Goal: Task Accomplishment & Management: Complete application form

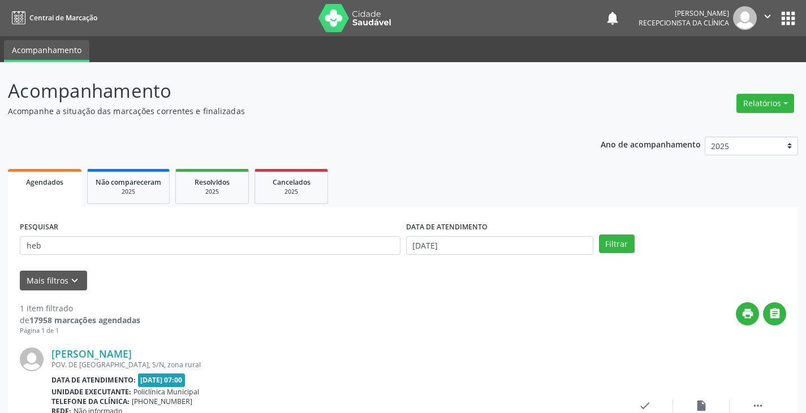
scroll to position [95, 0]
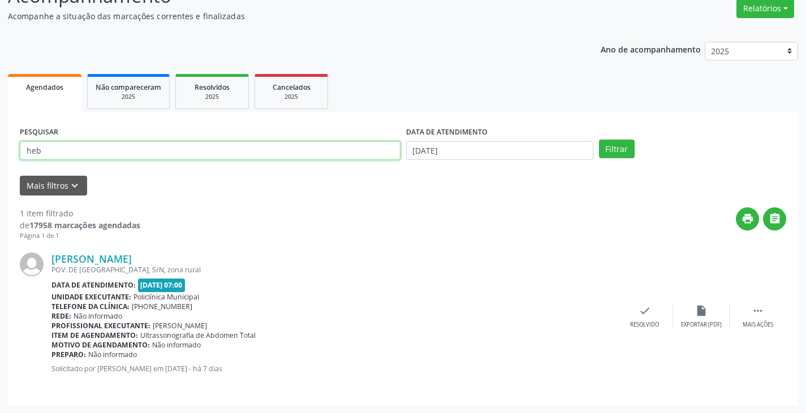
click at [309, 146] on input "heb" at bounding box center [210, 150] width 381 height 19
type input "h"
type input "[PERSON_NAME]"
click at [599, 140] on button "Filtrar" at bounding box center [617, 149] width 36 height 19
click at [640, 316] on icon "check" at bounding box center [645, 311] width 12 height 12
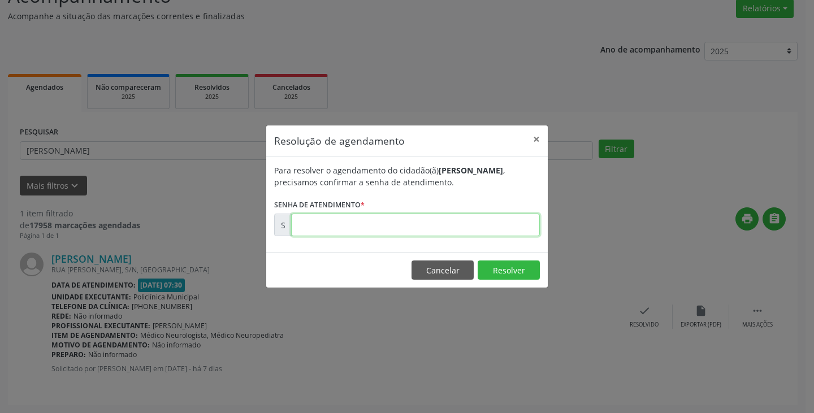
click at [454, 231] on input "text" at bounding box center [415, 225] width 249 height 23
type input "00175801"
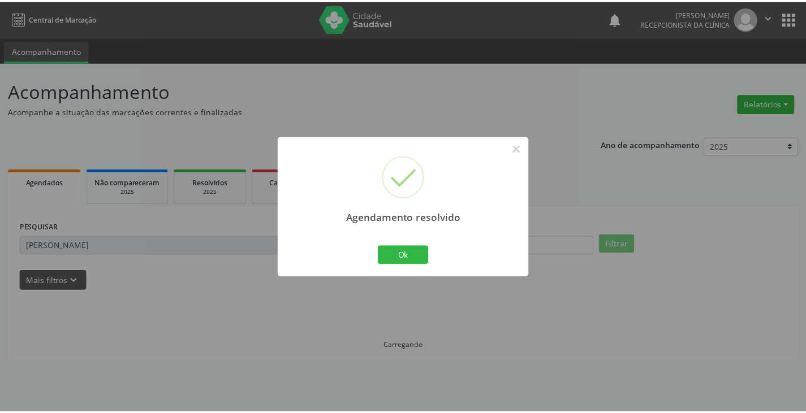
scroll to position [0, 0]
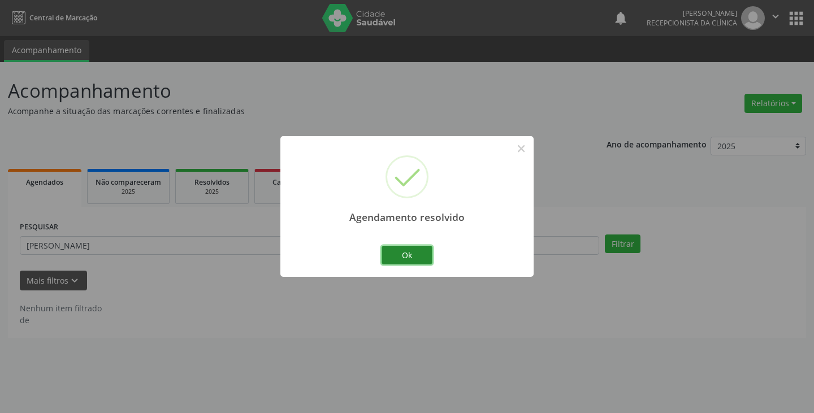
click at [395, 252] on button "Ok" at bounding box center [407, 255] width 51 height 19
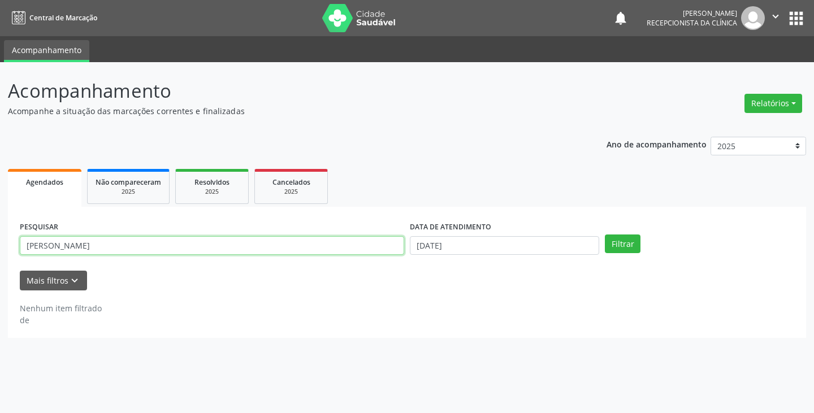
click at [359, 251] on input "[PERSON_NAME]" at bounding box center [212, 245] width 385 height 19
type input "m"
type input "manoel"
click at [605, 235] on button "Filtrar" at bounding box center [623, 244] width 36 height 19
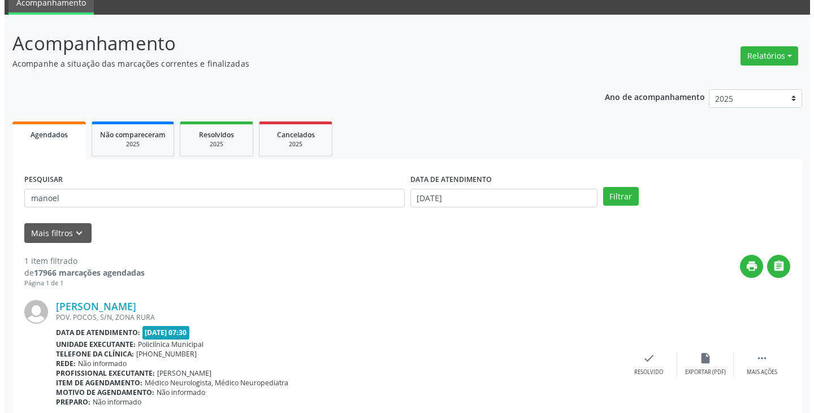
scroll to position [95, 0]
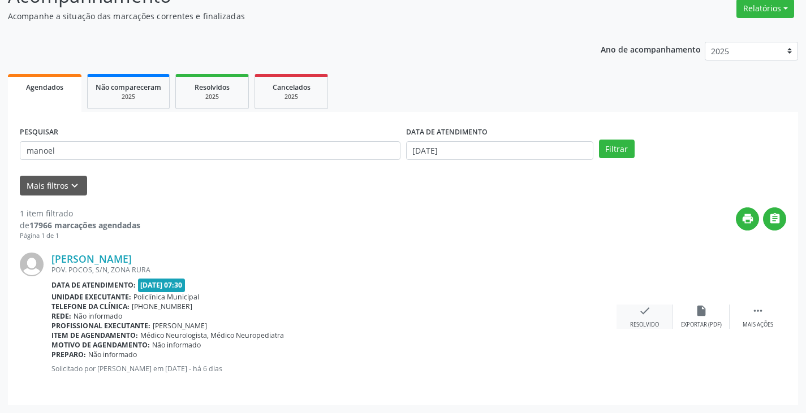
drag, startPoint x: 641, startPoint y: 309, endPoint x: 633, endPoint y: 307, distance: 8.2
click at [633, 307] on div "check Resolvido" at bounding box center [644, 317] width 57 height 24
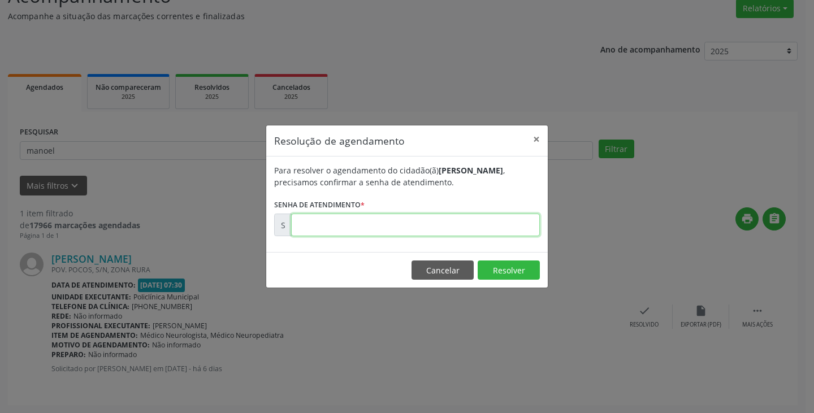
click at [460, 227] on input "text" at bounding box center [415, 225] width 249 height 23
type input "00000017"
click at [456, 268] on button "Cancelar" at bounding box center [443, 270] width 62 height 19
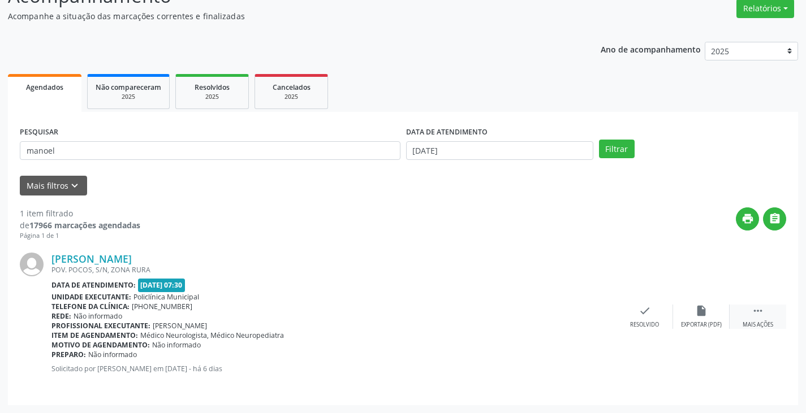
click at [757, 314] on icon "" at bounding box center [758, 311] width 12 height 12
click at [586, 320] on div "print Imprimir" at bounding box center [588, 317] width 57 height 24
click at [475, 310] on icon "check" at bounding box center [475, 311] width 12 height 12
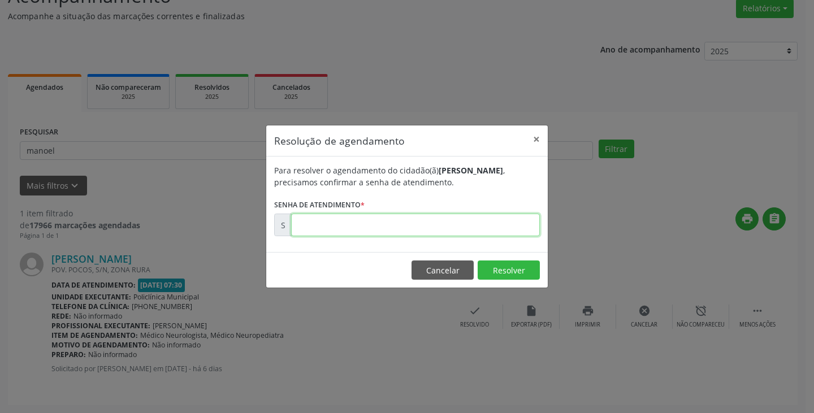
click at [425, 216] on input "text" at bounding box center [415, 225] width 249 height 23
paste input "00175997"
type input "00175997"
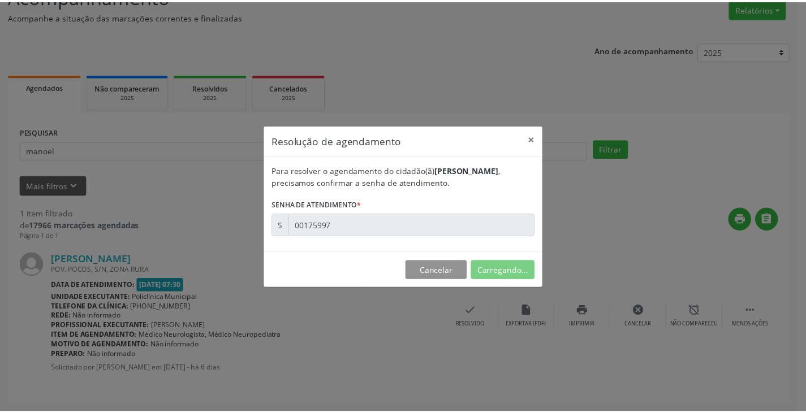
scroll to position [0, 0]
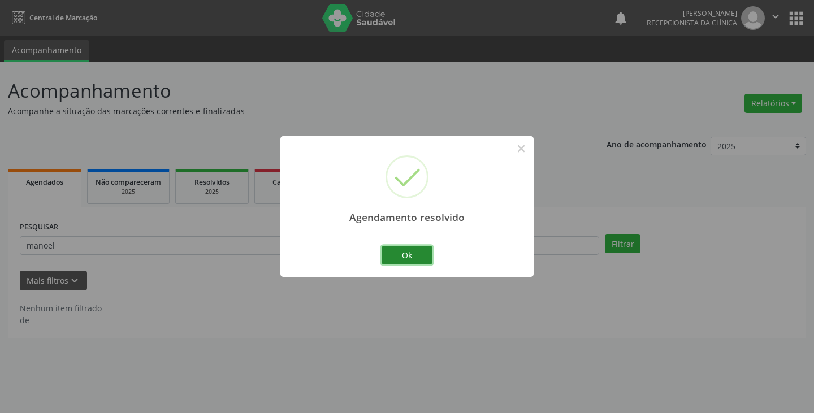
click at [402, 249] on button "Ok" at bounding box center [407, 255] width 51 height 19
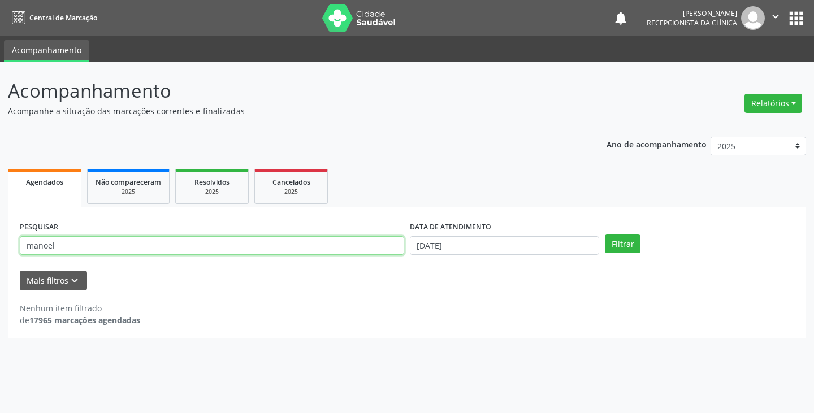
click at [375, 241] on input "manoel" at bounding box center [212, 245] width 385 height 19
type input "m"
type input "luzi"
click at [605, 235] on button "Filtrar" at bounding box center [623, 244] width 36 height 19
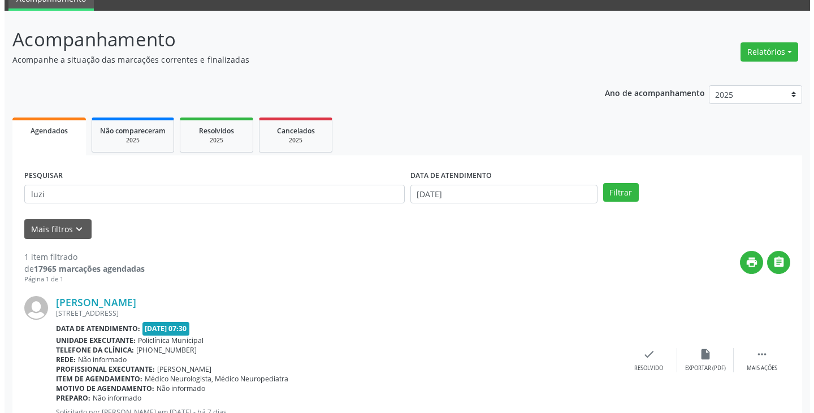
scroll to position [95, 0]
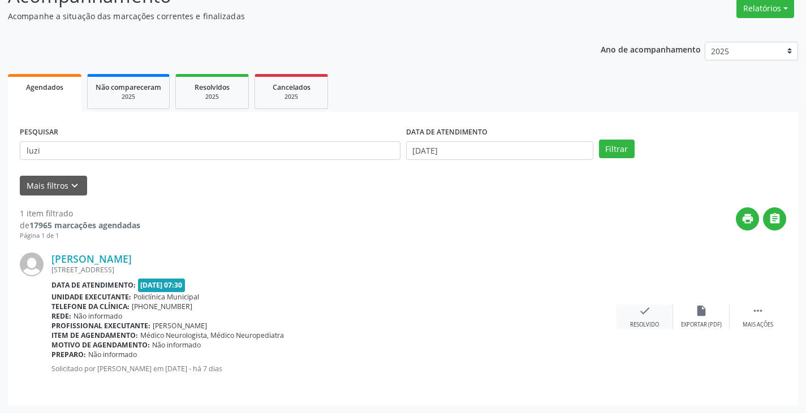
click at [645, 316] on icon "check" at bounding box center [645, 311] width 12 height 12
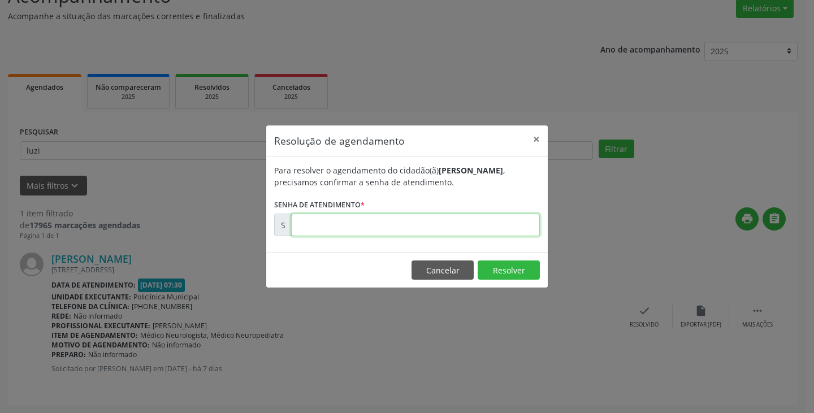
click at [423, 221] on input "text" at bounding box center [415, 225] width 249 height 23
type input "00175800"
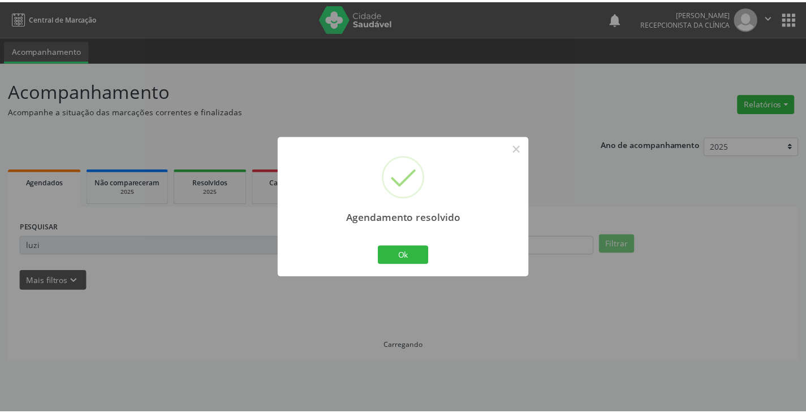
scroll to position [0, 0]
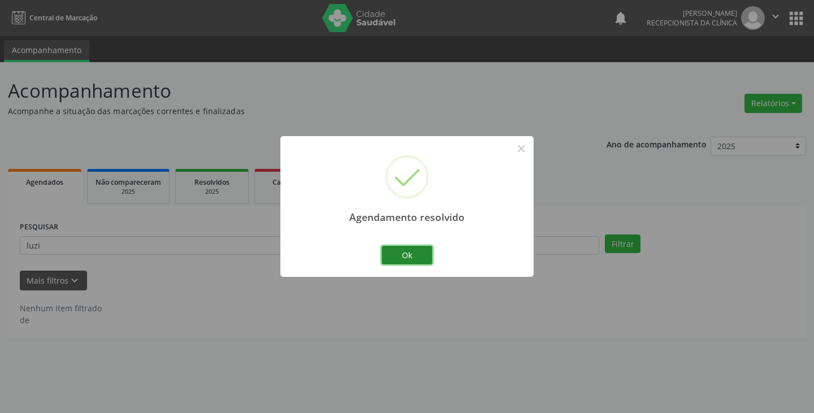
click at [414, 260] on button "Ok" at bounding box center [407, 255] width 51 height 19
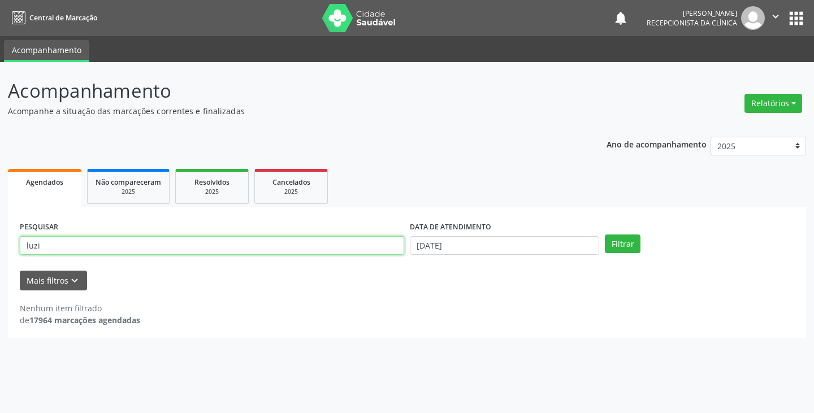
click at [326, 248] on input "luzi" at bounding box center [212, 245] width 385 height 19
type input "l"
type input "[PERSON_NAME]"
click at [605, 235] on button "Filtrar" at bounding box center [623, 244] width 36 height 19
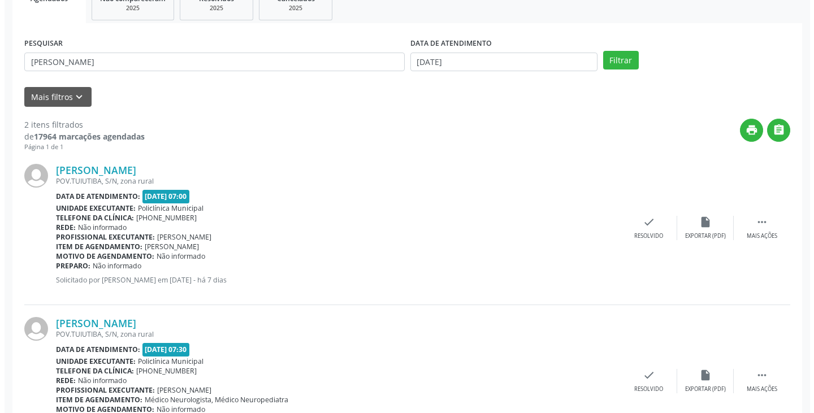
scroll to position [226, 0]
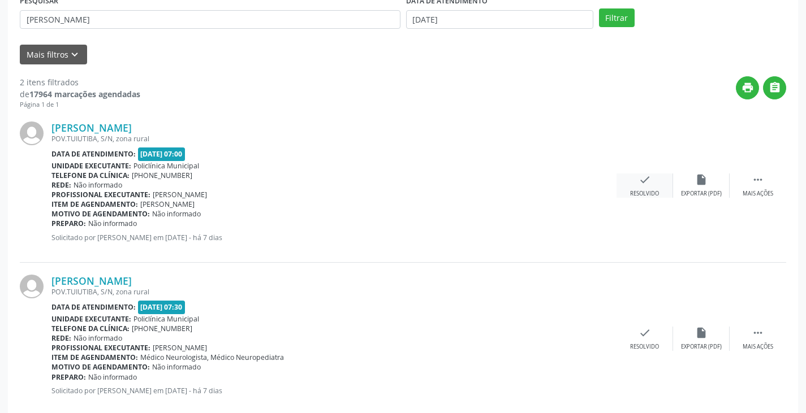
click at [641, 190] on div "Resolvido" at bounding box center [644, 194] width 29 height 8
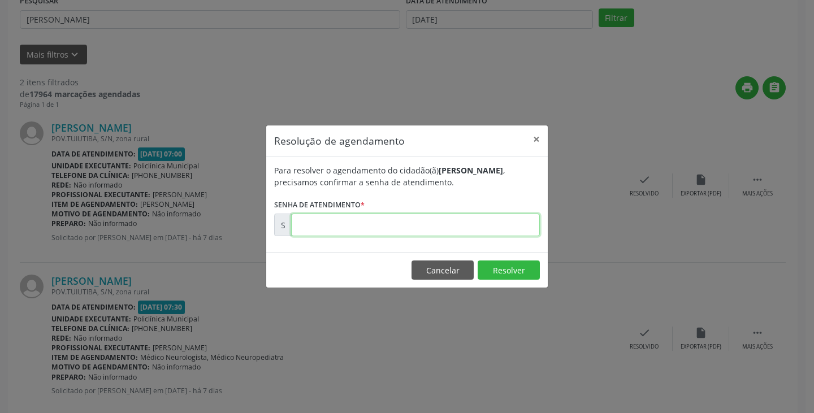
click at [486, 227] on input "text" at bounding box center [415, 225] width 249 height 23
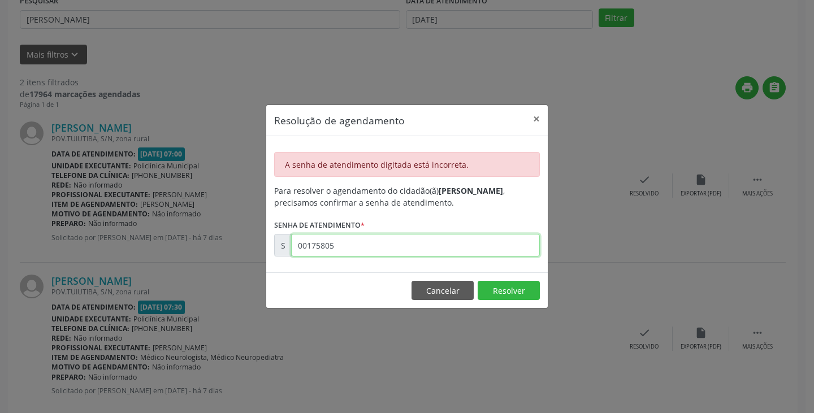
click at [450, 249] on input "00175805" at bounding box center [415, 245] width 249 height 23
type input "00017580"
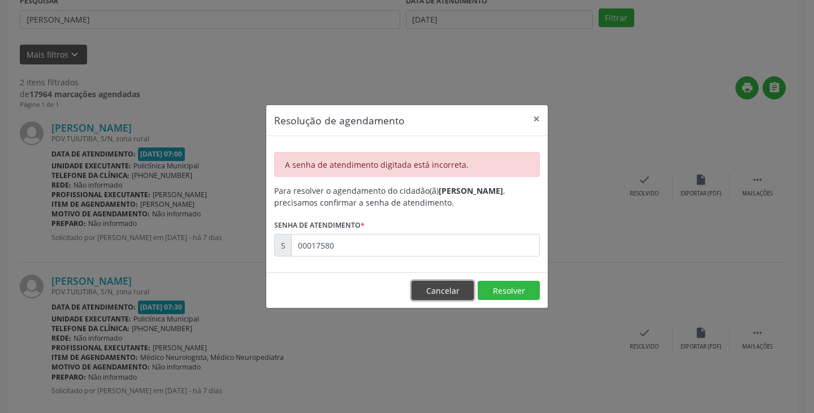
click at [441, 290] on button "Cancelar" at bounding box center [443, 290] width 62 height 19
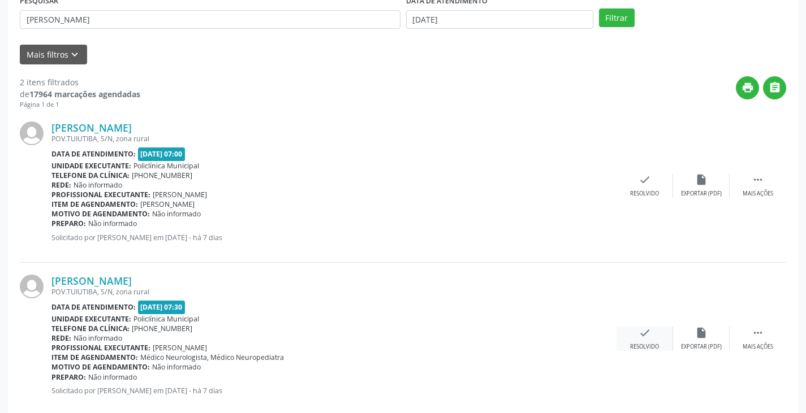
click at [636, 330] on div "check Resolvido" at bounding box center [644, 339] width 57 height 24
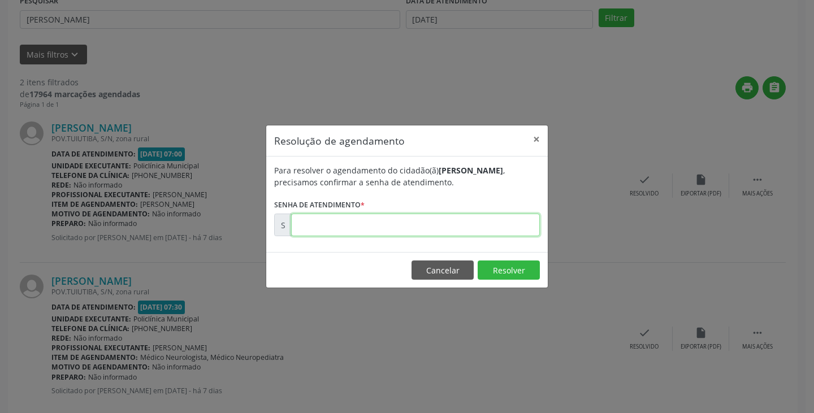
click at [472, 231] on input "text" at bounding box center [415, 225] width 249 height 23
type input "00175805"
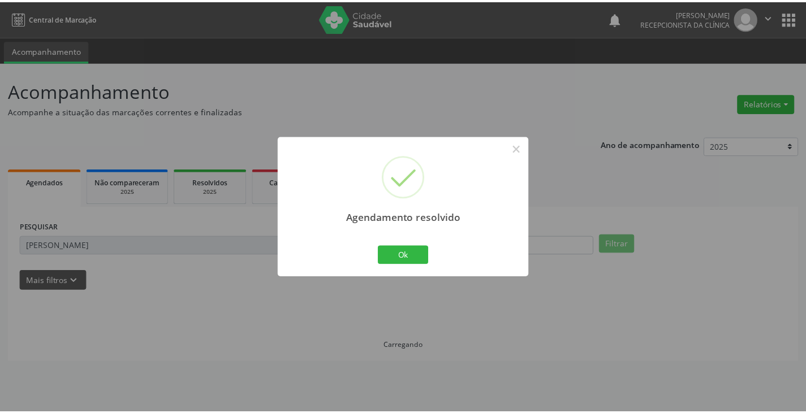
scroll to position [0, 0]
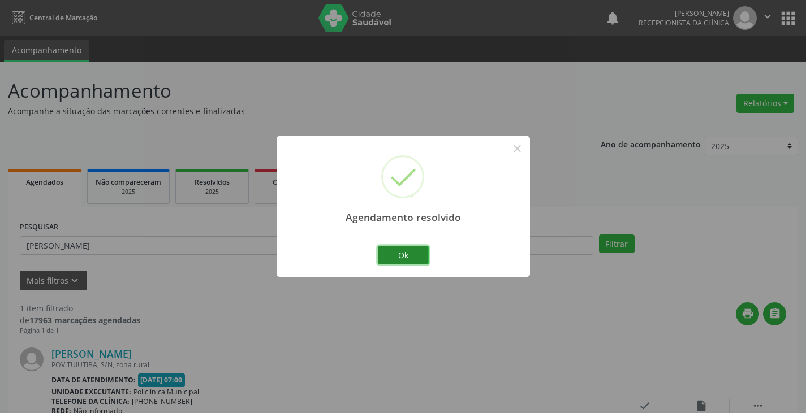
click at [397, 260] on button "Ok" at bounding box center [403, 255] width 51 height 19
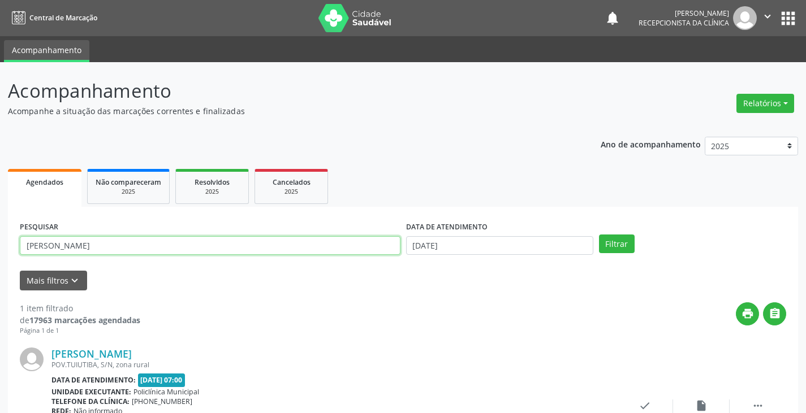
click at [357, 251] on input "[PERSON_NAME]" at bounding box center [210, 245] width 381 height 19
type input "j"
type input "eriv"
click at [599, 235] on button "Filtrar" at bounding box center [617, 244] width 36 height 19
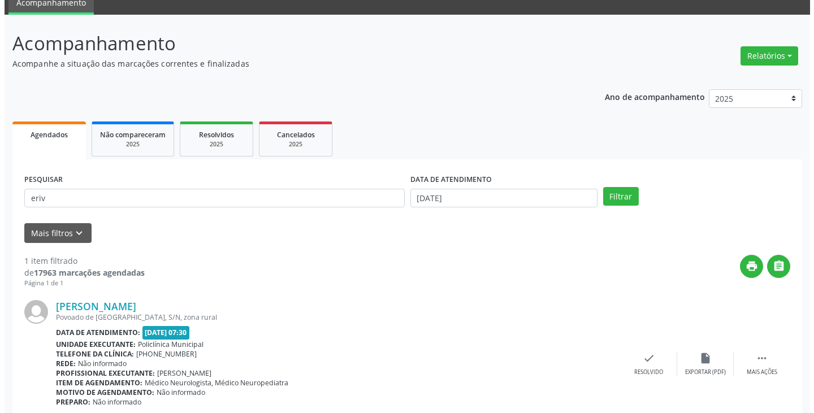
scroll to position [95, 0]
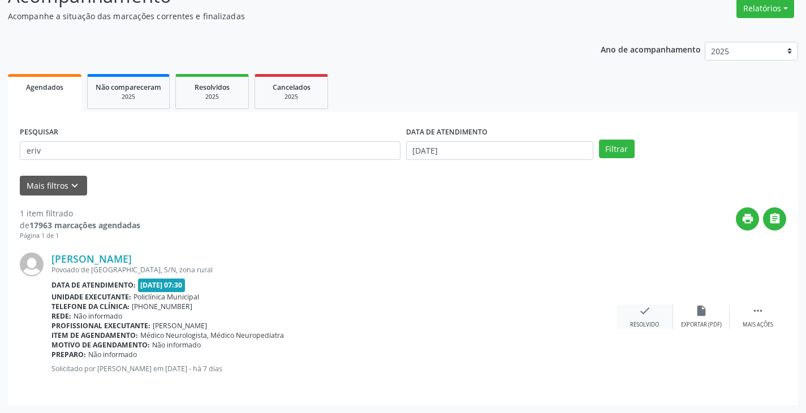
click at [637, 313] on div "check Resolvido" at bounding box center [644, 317] width 57 height 24
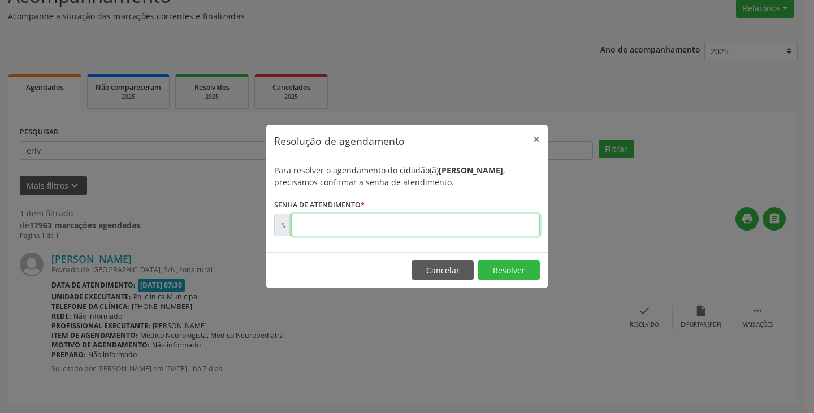
click at [492, 225] on input "text" at bounding box center [415, 225] width 249 height 23
type input "00175803"
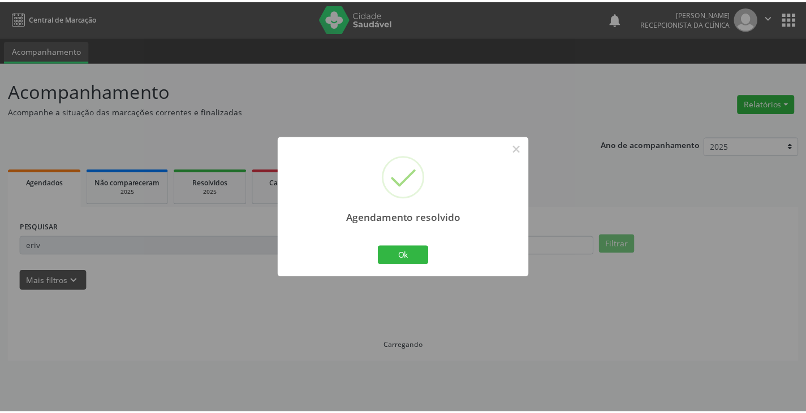
scroll to position [0, 0]
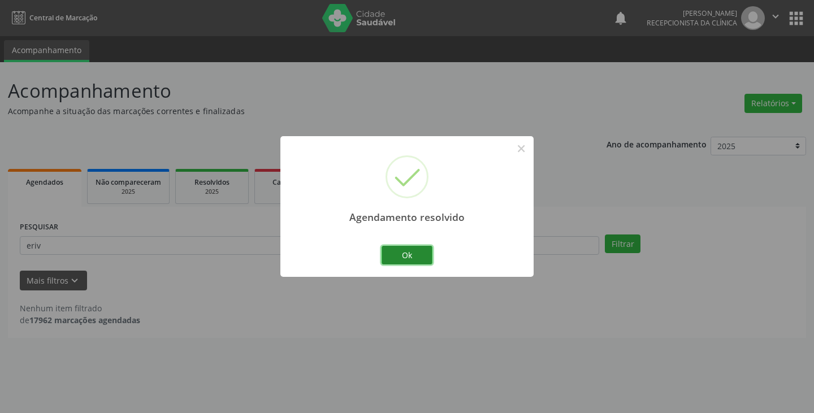
drag, startPoint x: 399, startPoint y: 258, endPoint x: 383, endPoint y: 255, distance: 16.7
click at [393, 257] on button "Ok" at bounding box center [407, 255] width 51 height 19
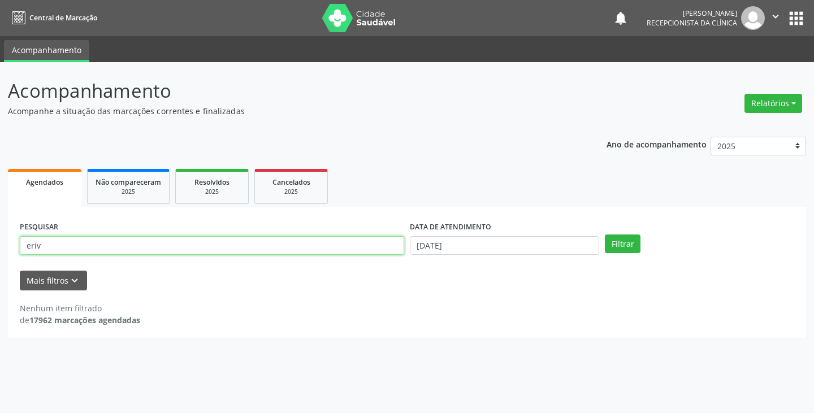
click at [342, 242] on input "eriv" at bounding box center [212, 245] width 385 height 19
type input "e"
type input "cosm"
click at [605, 235] on button "Filtrar" at bounding box center [623, 244] width 36 height 19
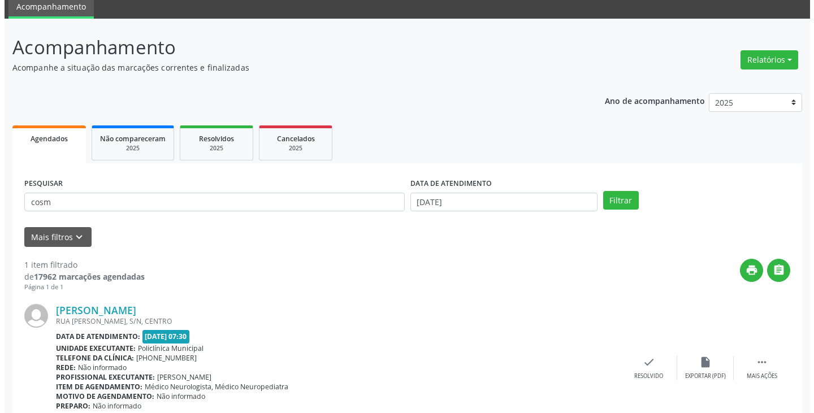
scroll to position [95, 0]
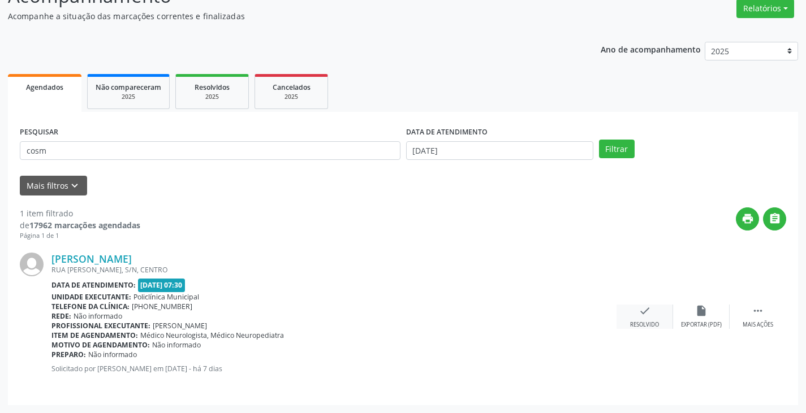
click at [642, 313] on icon "check" at bounding box center [645, 311] width 12 height 12
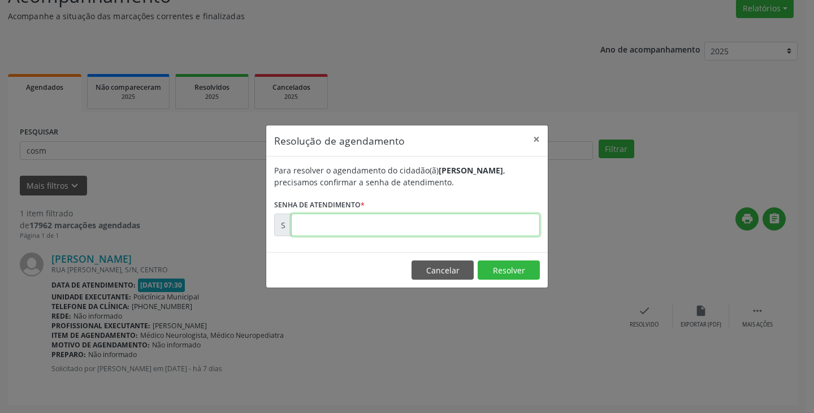
click at [468, 221] on input "text" at bounding box center [415, 225] width 249 height 23
type input "00175802"
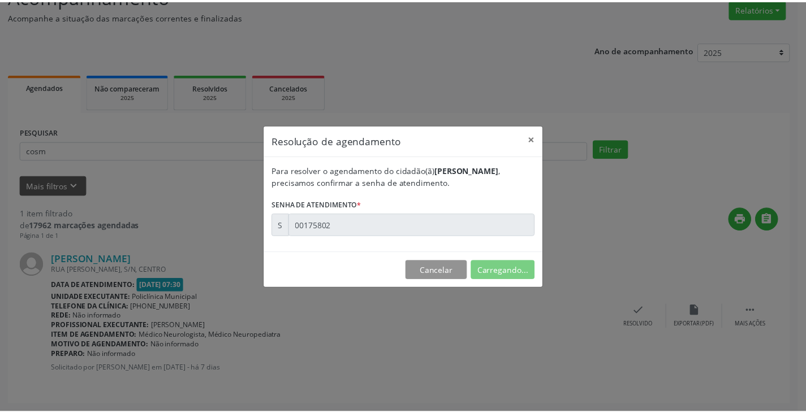
scroll to position [0, 0]
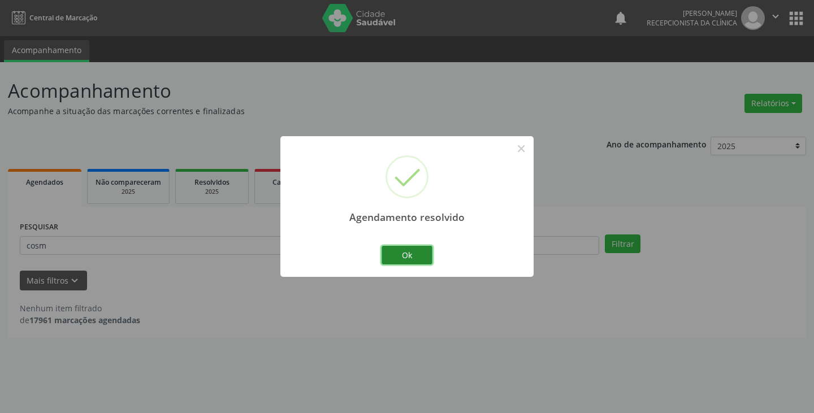
click at [411, 256] on button "Ok" at bounding box center [407, 255] width 51 height 19
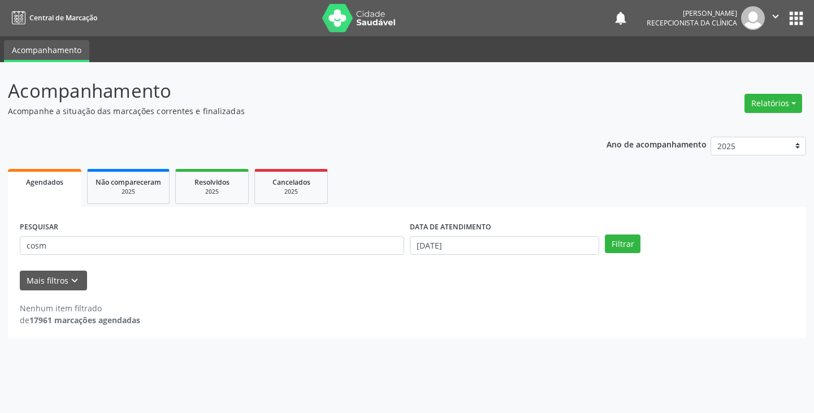
click at [355, 256] on div "PESQUISAR cosm" at bounding box center [212, 241] width 390 height 44
click at [356, 248] on input "cosm" at bounding box center [212, 245] width 385 height 19
type input "c"
type input "lic"
click at [605, 235] on button "Filtrar" at bounding box center [623, 244] width 36 height 19
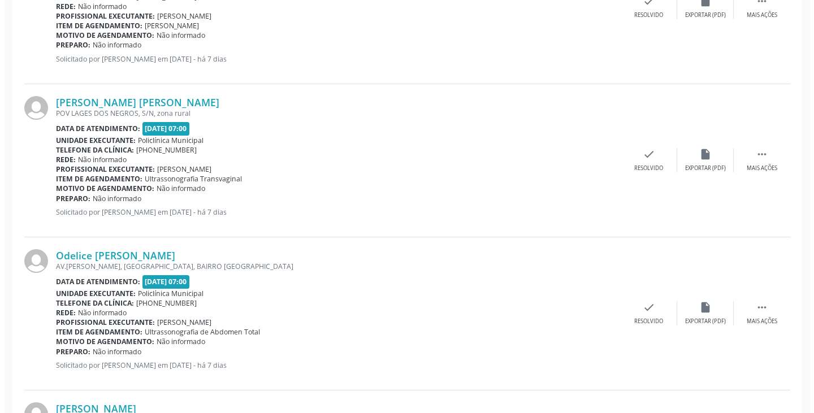
scroll to position [555, 0]
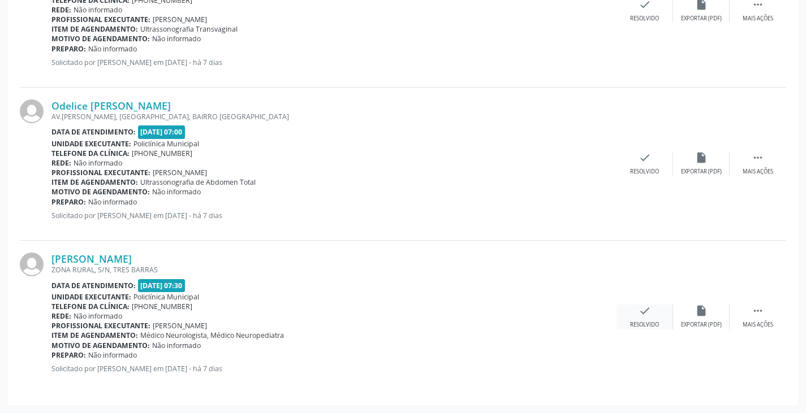
click at [642, 312] on icon "check" at bounding box center [645, 311] width 12 height 12
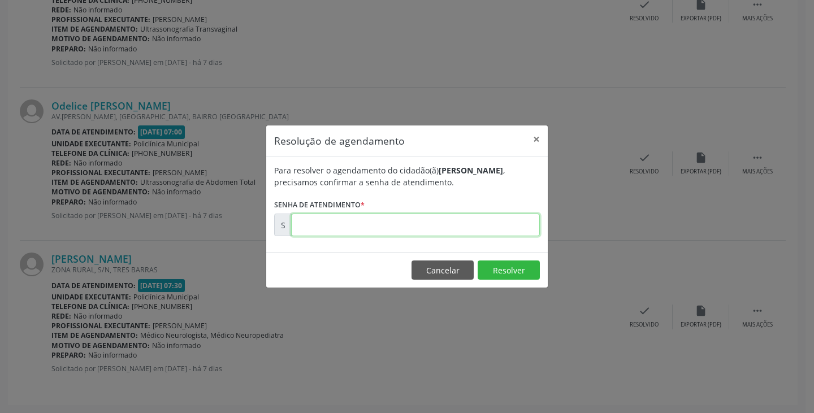
click at [426, 229] on input "text" at bounding box center [415, 225] width 249 height 23
type input "00175804"
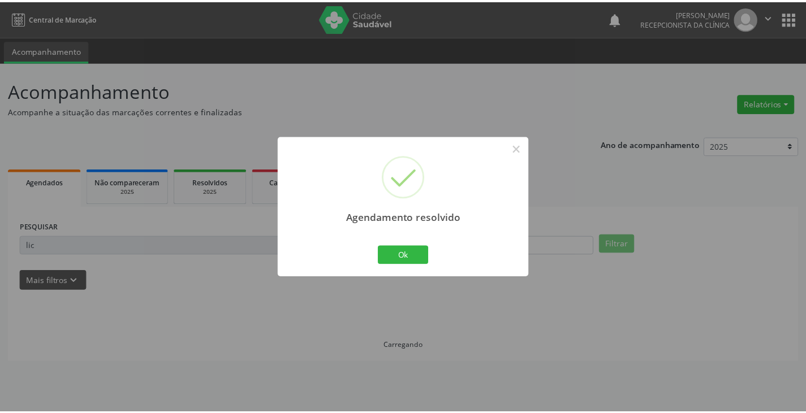
scroll to position [0, 0]
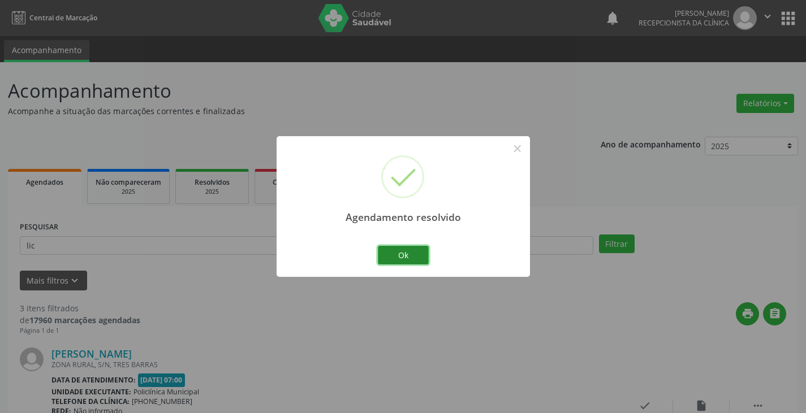
click at [407, 246] on button "Ok" at bounding box center [403, 255] width 51 height 19
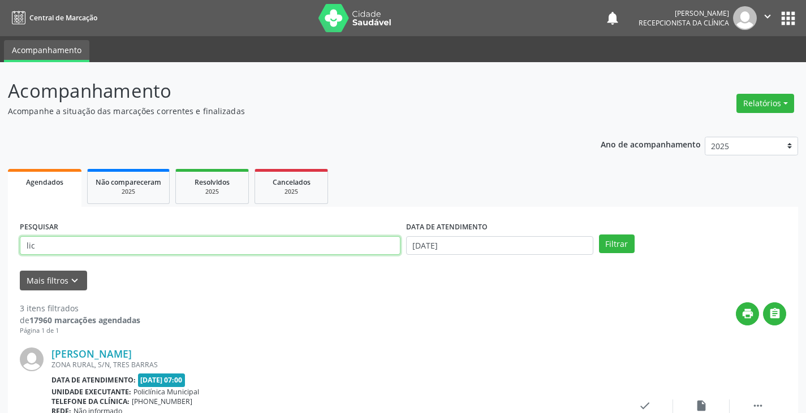
click at [327, 248] on input "lic" at bounding box center [210, 245] width 381 height 19
type input "l"
click at [296, 245] on input "text" at bounding box center [210, 245] width 381 height 19
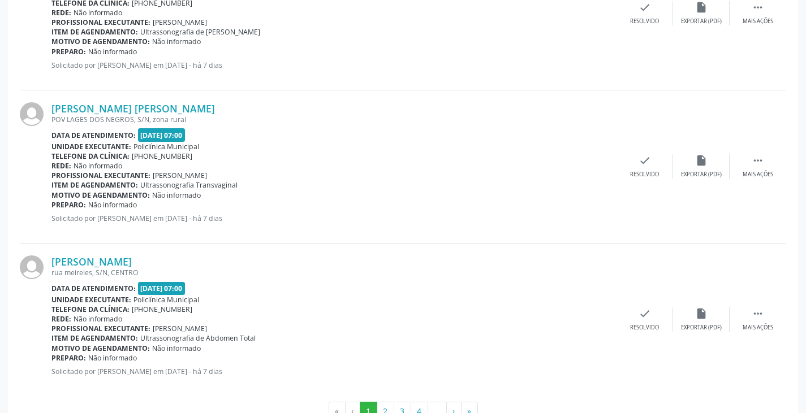
scroll to position [2274, 0]
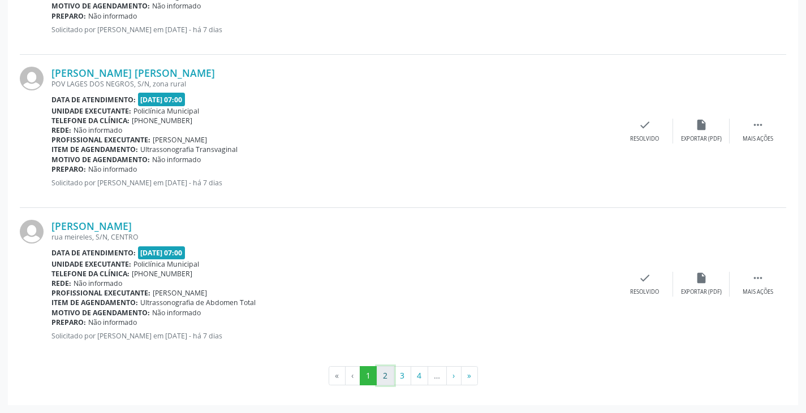
click at [381, 377] on button "2" at bounding box center [386, 375] width 18 height 19
click at [404, 375] on button "3" at bounding box center [403, 375] width 18 height 19
click at [420, 380] on button "4" at bounding box center [420, 375] width 18 height 19
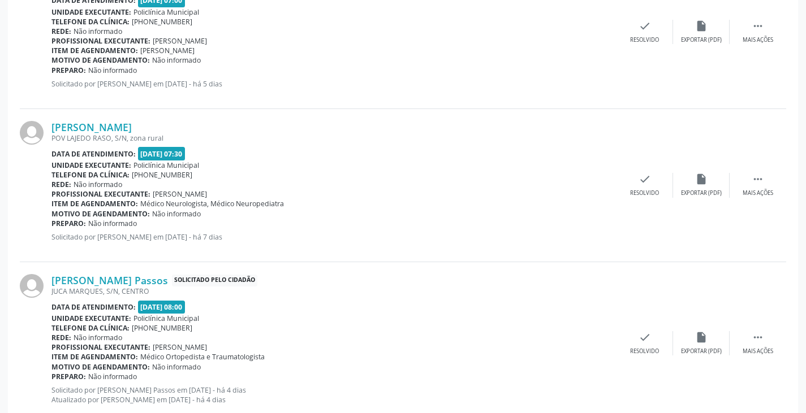
scroll to position [2262, 0]
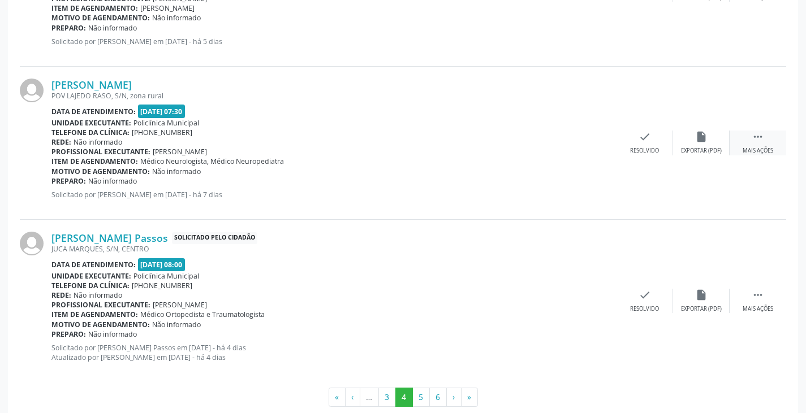
click at [758, 143] on icon "" at bounding box center [758, 137] width 12 height 12
click at [599, 143] on div "print Imprimir" at bounding box center [588, 143] width 57 height 24
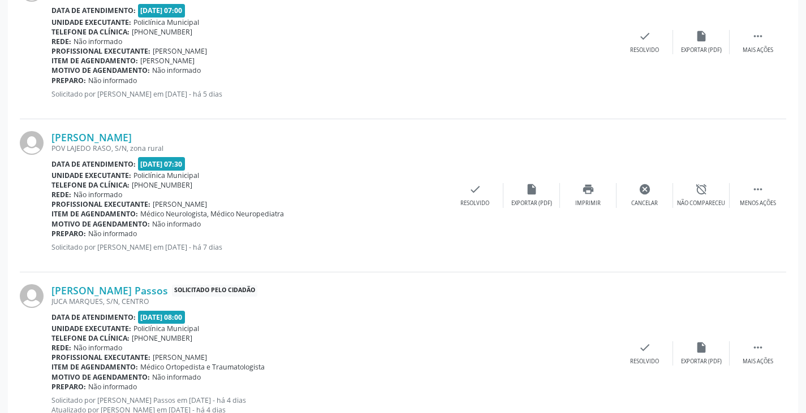
scroll to position [2284, 0]
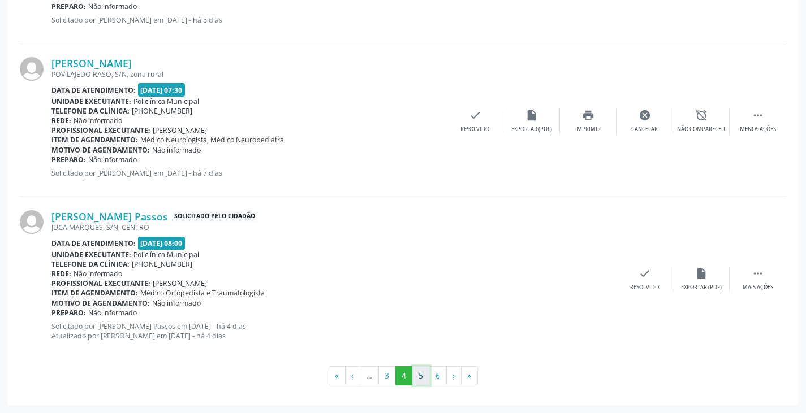
click at [424, 381] on button "5" at bounding box center [421, 375] width 18 height 19
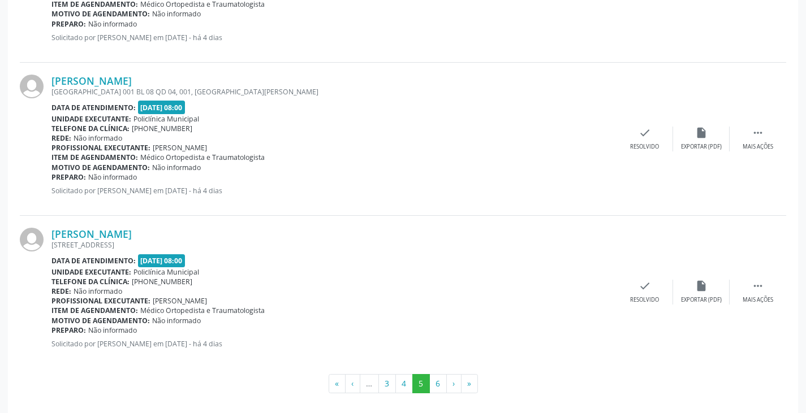
scroll to position [2274, 0]
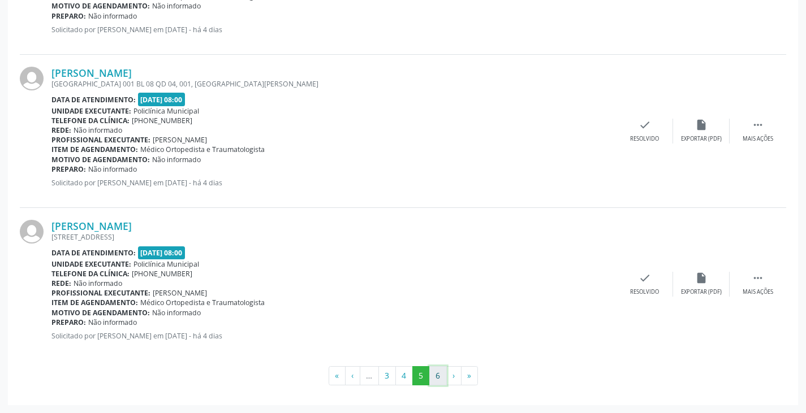
click at [441, 376] on button "6" at bounding box center [438, 375] width 18 height 19
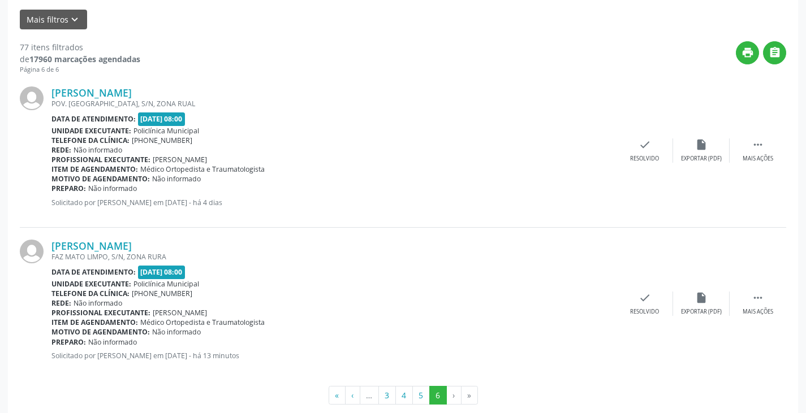
scroll to position [281, 0]
